Goal: Information Seeking & Learning: Learn about a topic

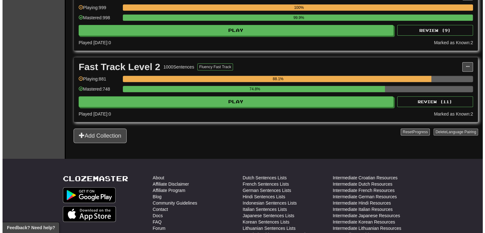
scroll to position [221, 0]
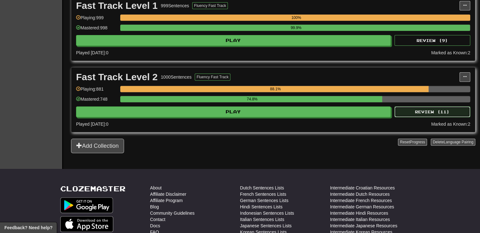
click at [450, 109] on button "Review ( 11 )" at bounding box center [433, 111] width 76 height 11
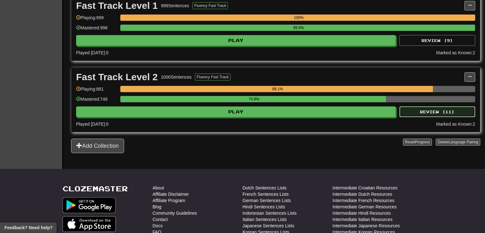
select select "**"
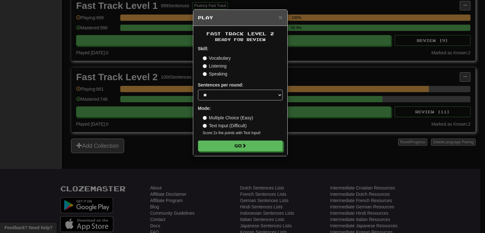
click at [211, 68] on label "Listening" at bounding box center [215, 66] width 24 height 6
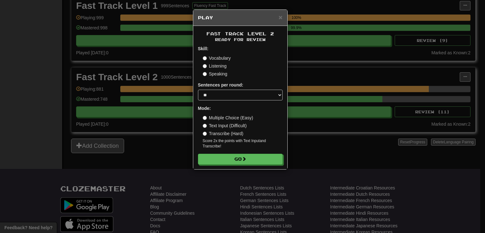
click at [226, 130] on div "Multiple Choice (Easy) Text Input (Difficult) Transcribe (Hard) Score 2x the po…" at bounding box center [243, 132] width 80 height 34
click at [227, 136] on label "Transcribe (Hard)" at bounding box center [223, 133] width 41 height 6
click at [253, 161] on button "Go" at bounding box center [240, 159] width 85 height 11
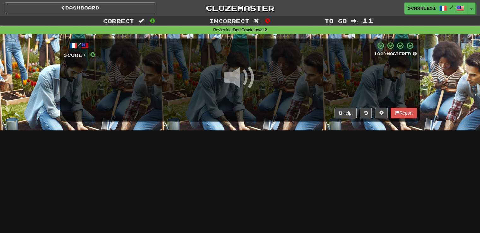
click at [246, 79] on span at bounding box center [241, 78] width 32 height 32
